Goal: Register for event/course

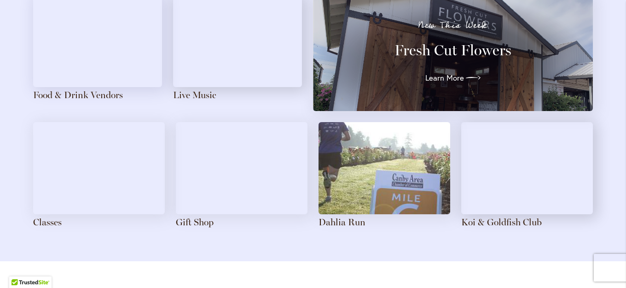
scroll to position [1057, 0]
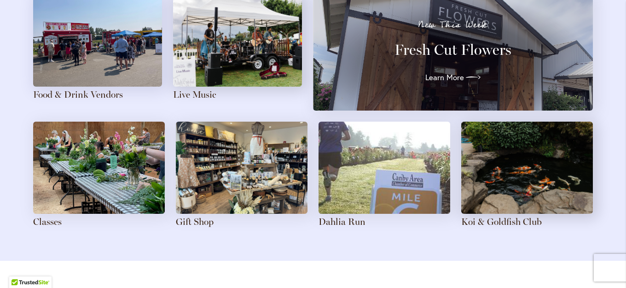
click at [220, 52] on img at bounding box center [237, 40] width 129 height 92
click at [192, 91] on link "Live Music" at bounding box center [194, 94] width 43 height 11
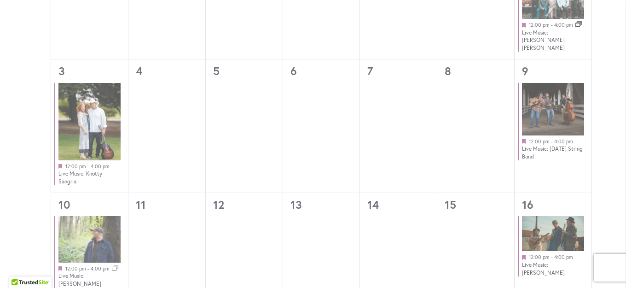
scroll to position [686, 0]
